Goal: Task Accomplishment & Management: Use online tool/utility

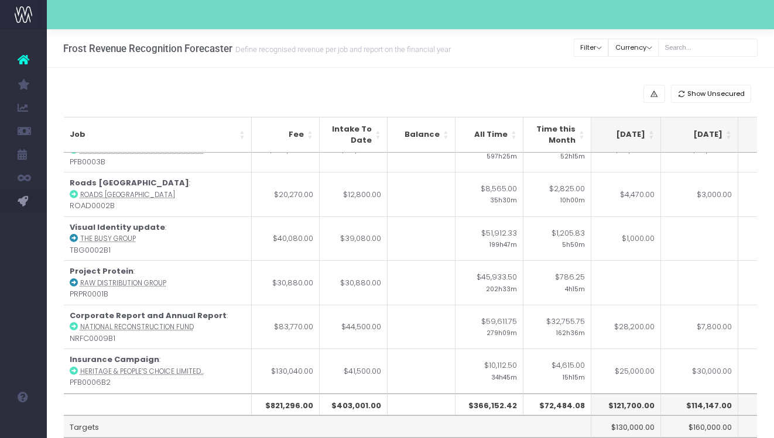
scroll to position [0, 240]
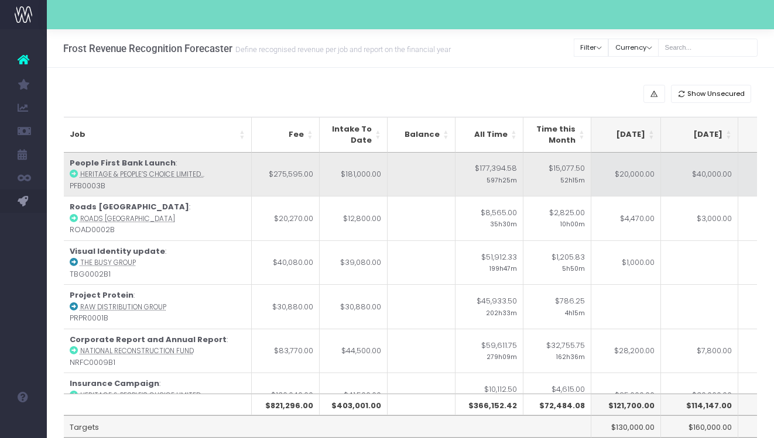
click at [632, 177] on td "$20,000.00" at bounding box center [622, 175] width 77 height 44
click at [717, 177] on td "$40,000.00" at bounding box center [699, 175] width 77 height 44
click at [635, 179] on td "$34,595.00" at bounding box center [617, 175] width 77 height 44
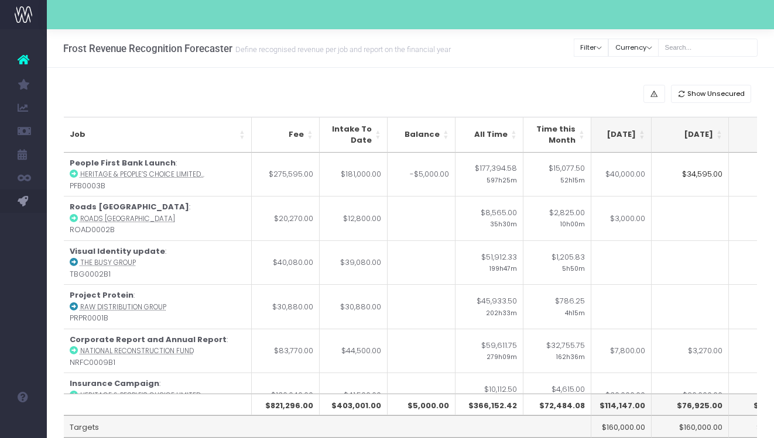
scroll to position [0, 324]
click at [633, 179] on td "$25,000.00" at bounding box center [622, 175] width 77 height 44
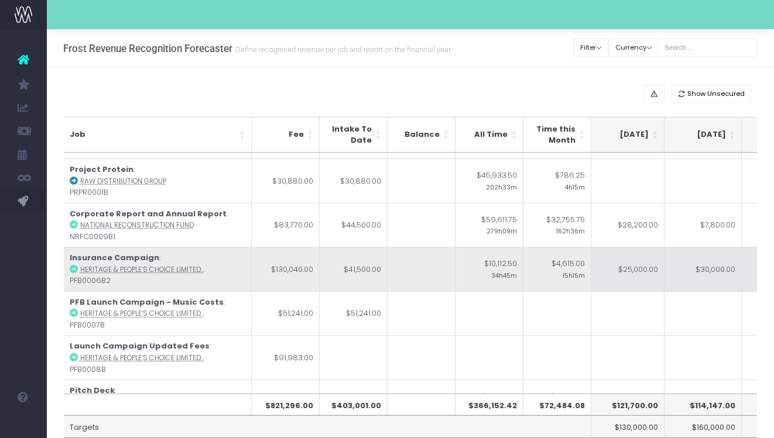
click at [629, 275] on td "$25,000.00" at bounding box center [625, 269] width 77 height 44
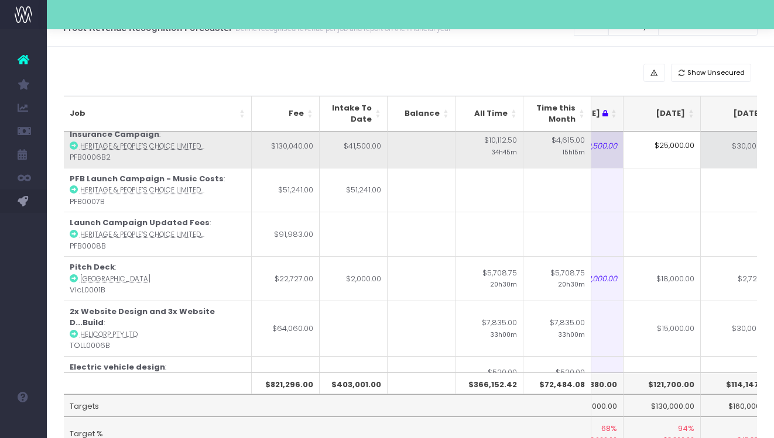
click at [715, 155] on td "$30,000.00" at bounding box center [739, 146] width 77 height 44
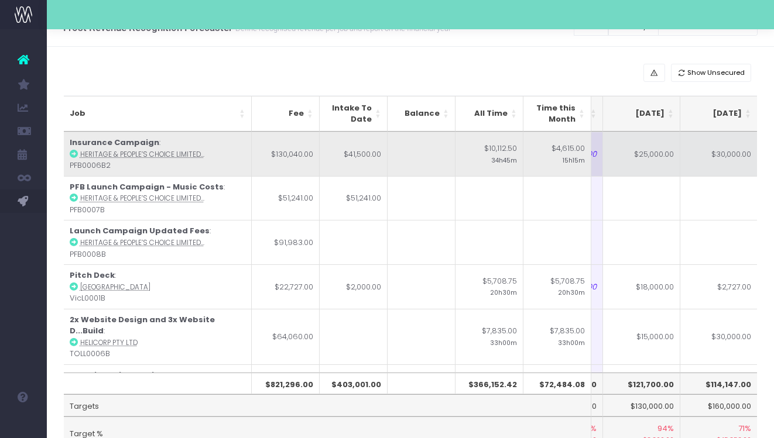
click at [642, 154] on td "$25,000.00" at bounding box center [641, 154] width 77 height 44
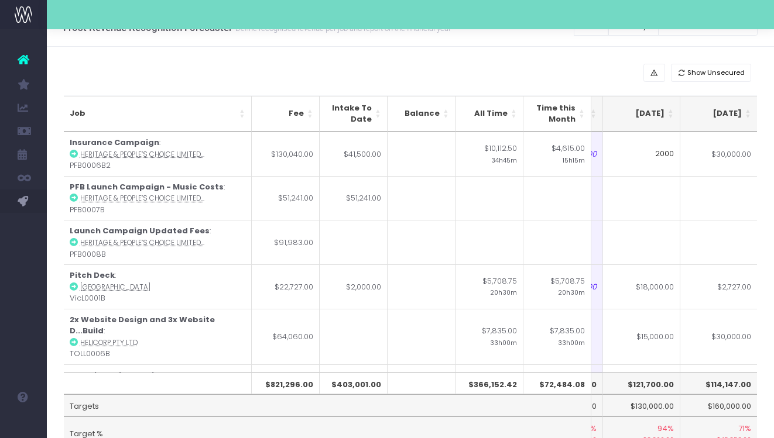
type input "20000"
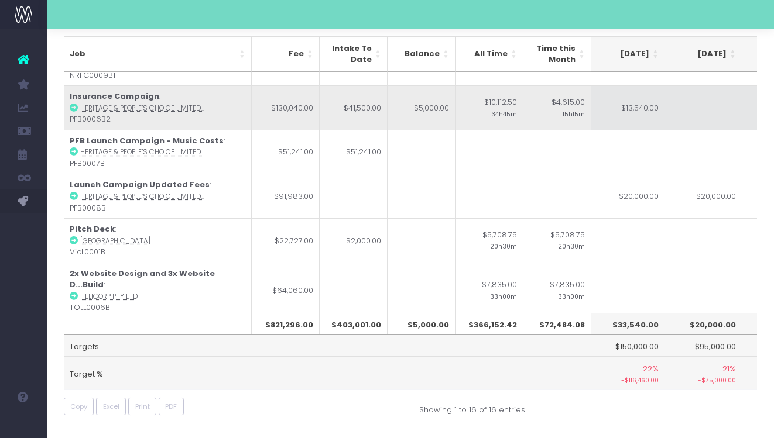
click at [647, 108] on td "$13,540.00" at bounding box center [626, 107] width 77 height 44
drag, startPoint x: 614, startPoint y: 108, endPoint x: 671, endPoint y: 108, distance: 57.4
click at [671, 108] on table "Job Fee Intake To Date Balance All Time Time this Month [DATE] Jun [DATE] Aug […" at bounding box center [439, 241] width 1687 height 753
type input "18540"
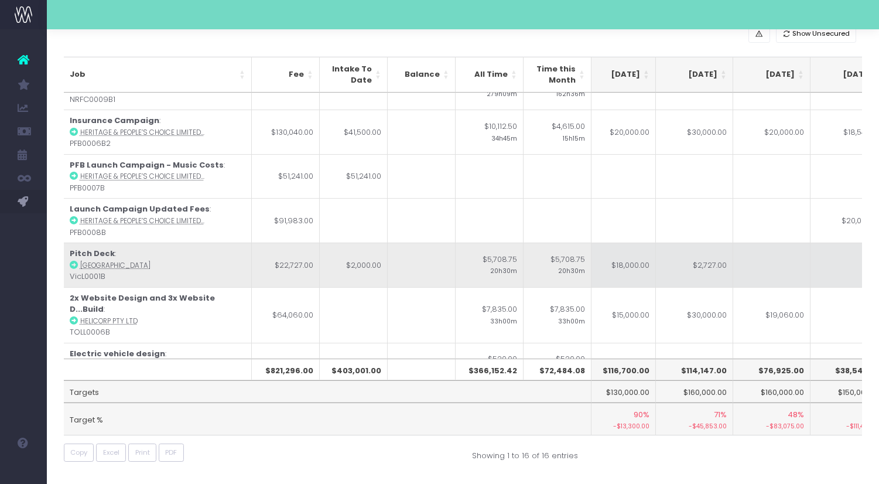
scroll to position [203, 246]
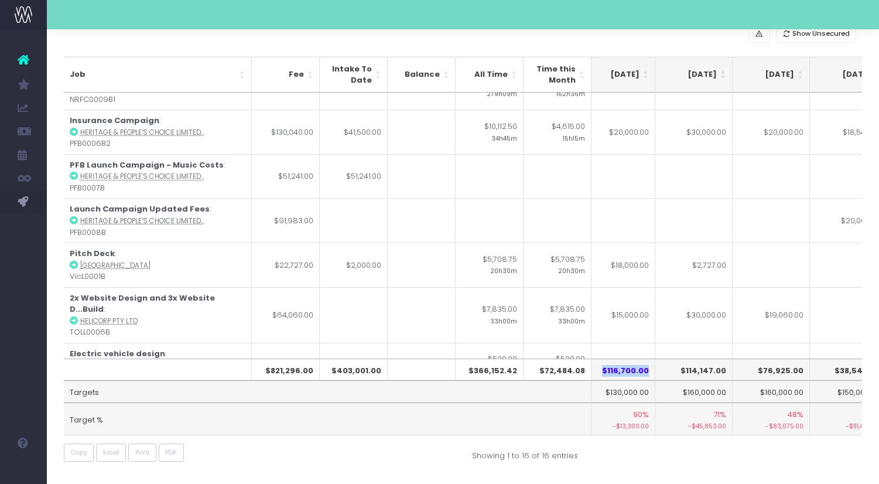
drag, startPoint x: 649, startPoint y: 371, endPoint x: 604, endPoint y: 374, distance: 45.2
click at [604, 374] on th "$116,700.00" at bounding box center [616, 369] width 77 height 22
copy th "$116,700.00"
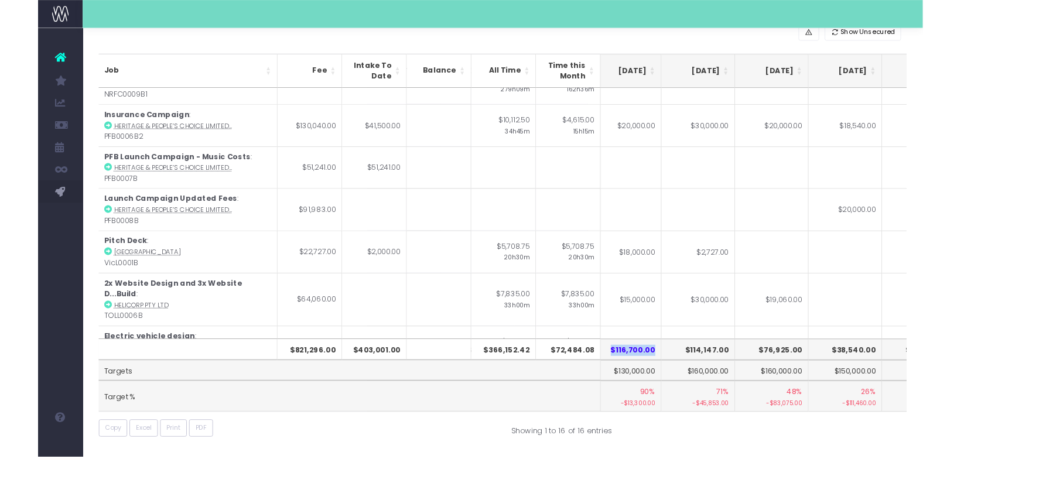
scroll to position [53, 0]
